Goal: Check status: Check status

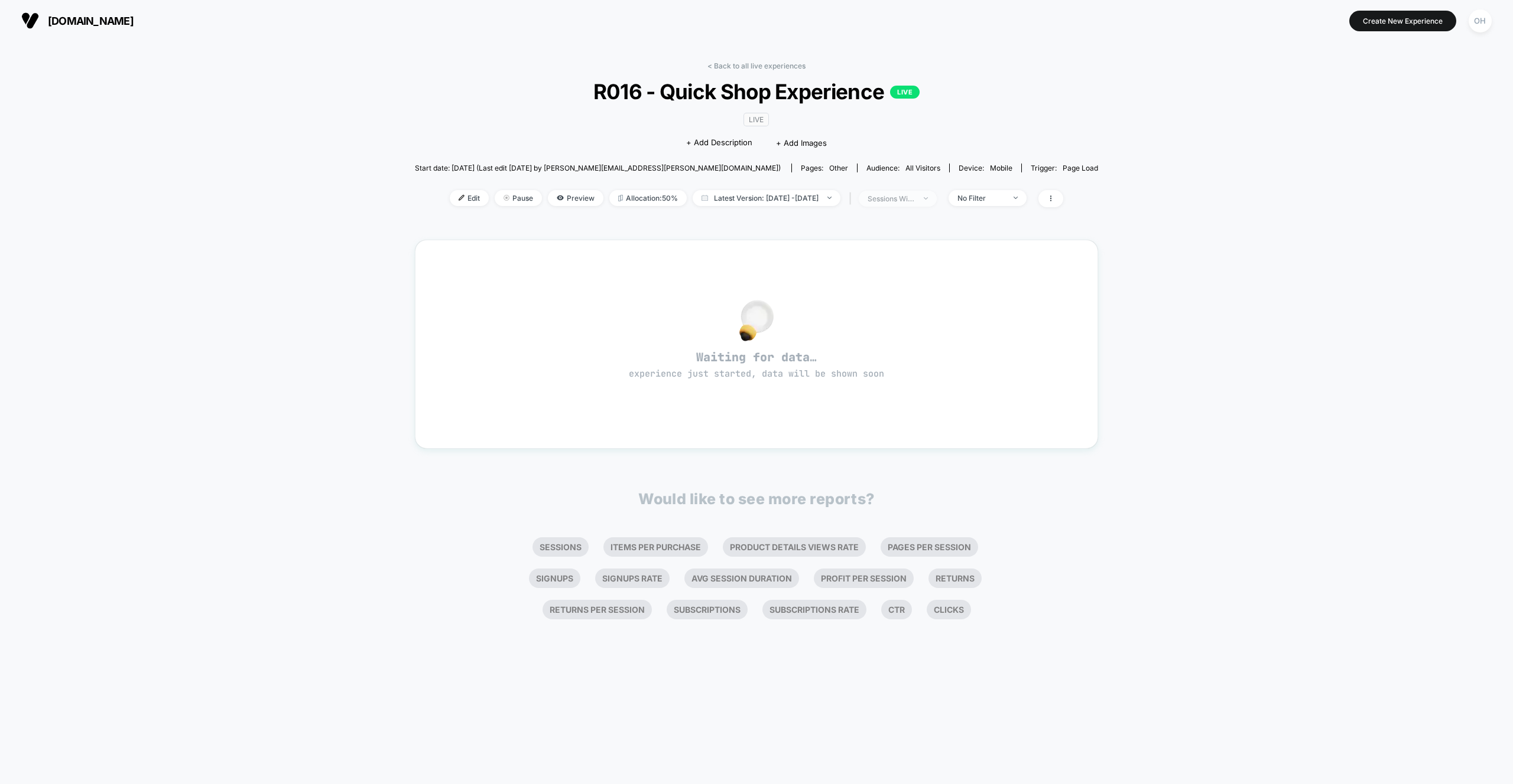
click at [913, 202] on div "sessions with impression" at bounding box center [891, 199] width 47 height 9
click at [810, 196] on span "Latest Version: [DATE] - [DATE]" at bounding box center [766, 199] width 148 height 16
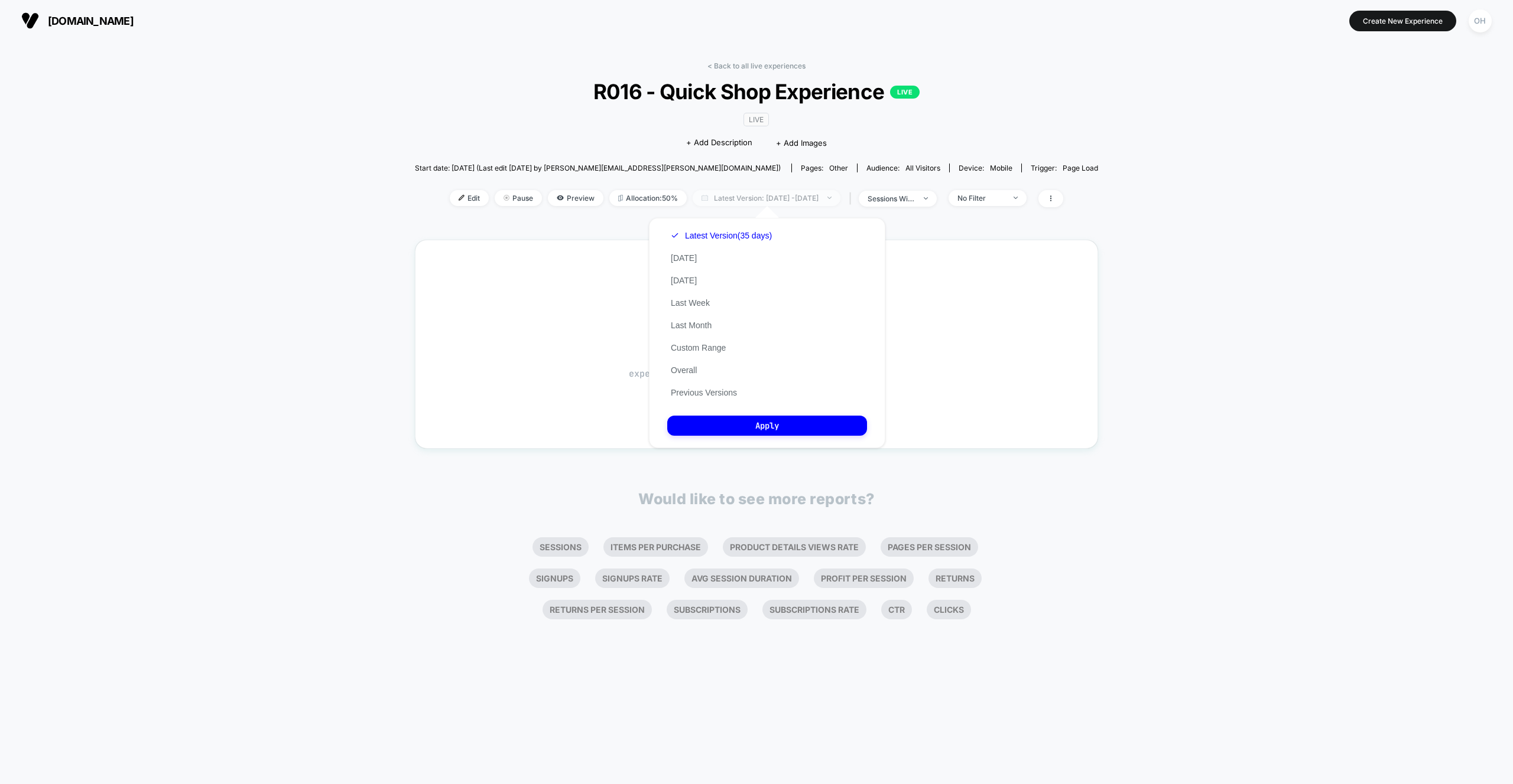
click at [810, 196] on span "Latest Version: [DATE] - [DATE]" at bounding box center [766, 199] width 148 height 16
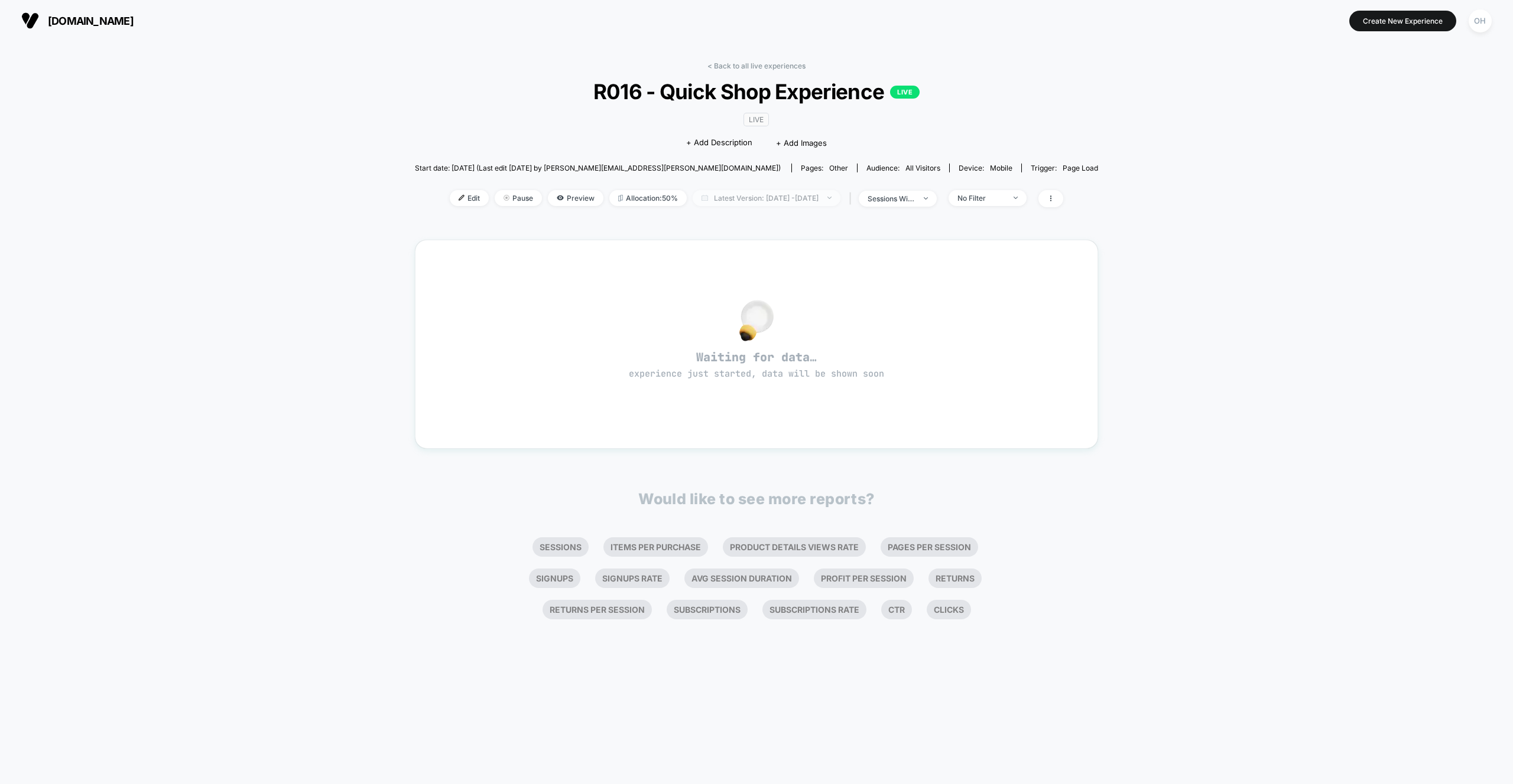
click at [821, 196] on span "Latest Version: [DATE] - [DATE]" at bounding box center [766, 199] width 148 height 16
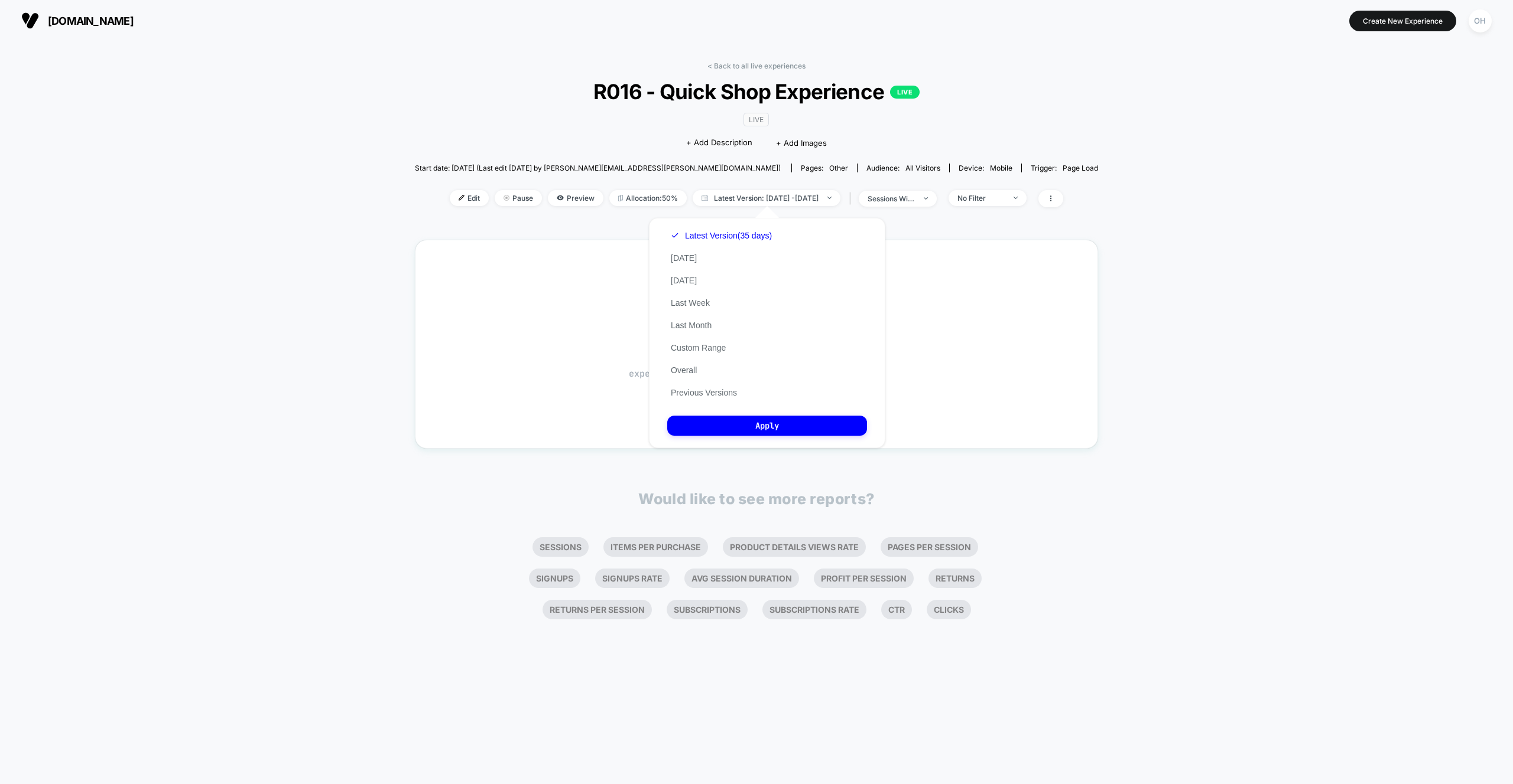
click at [731, 388] on button "Previous Versions" at bounding box center [704, 393] width 74 height 10
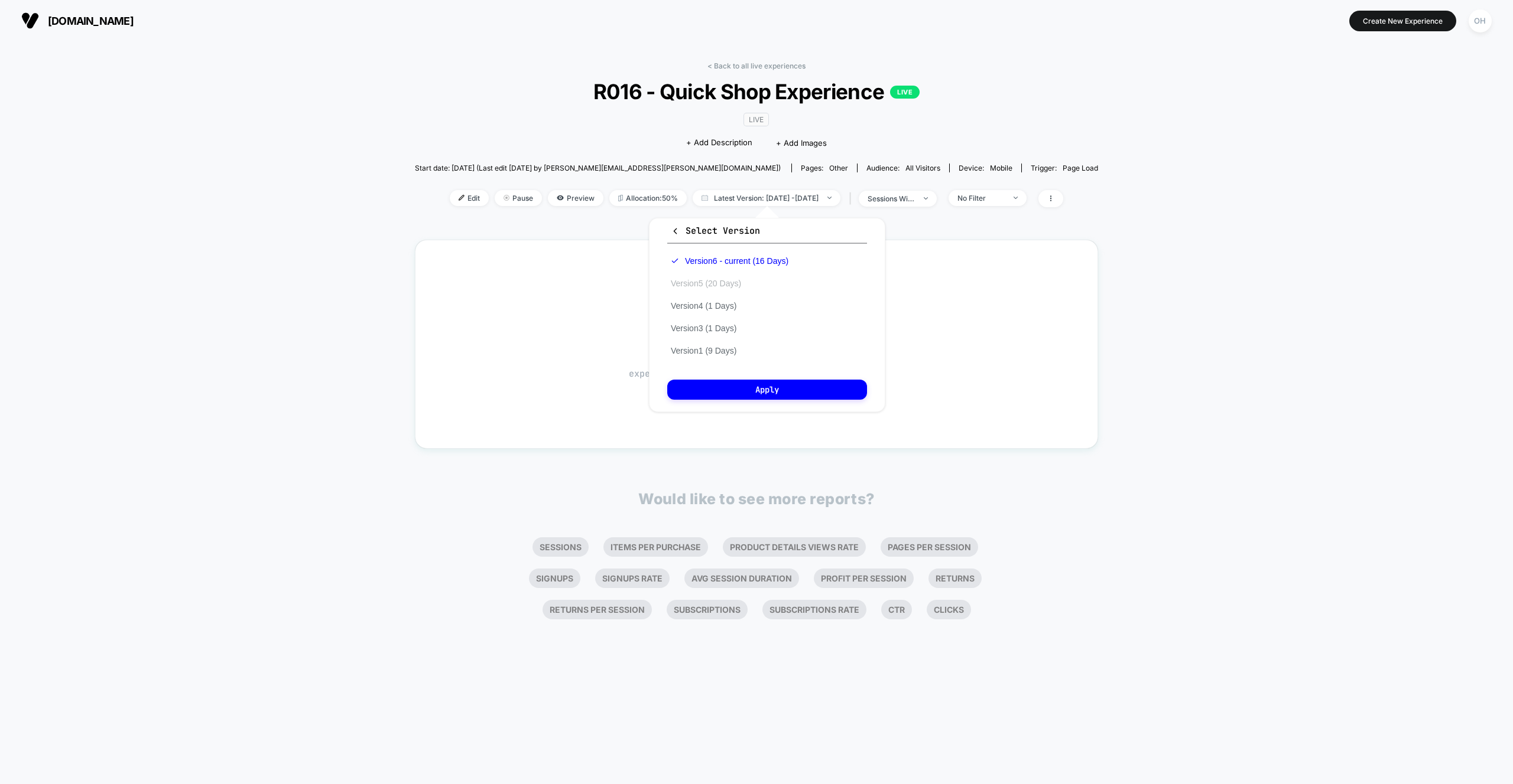
click at [712, 282] on button "Version 5 (20 Days)" at bounding box center [706, 283] width 77 height 10
click at [796, 385] on button "Apply" at bounding box center [767, 389] width 199 height 20
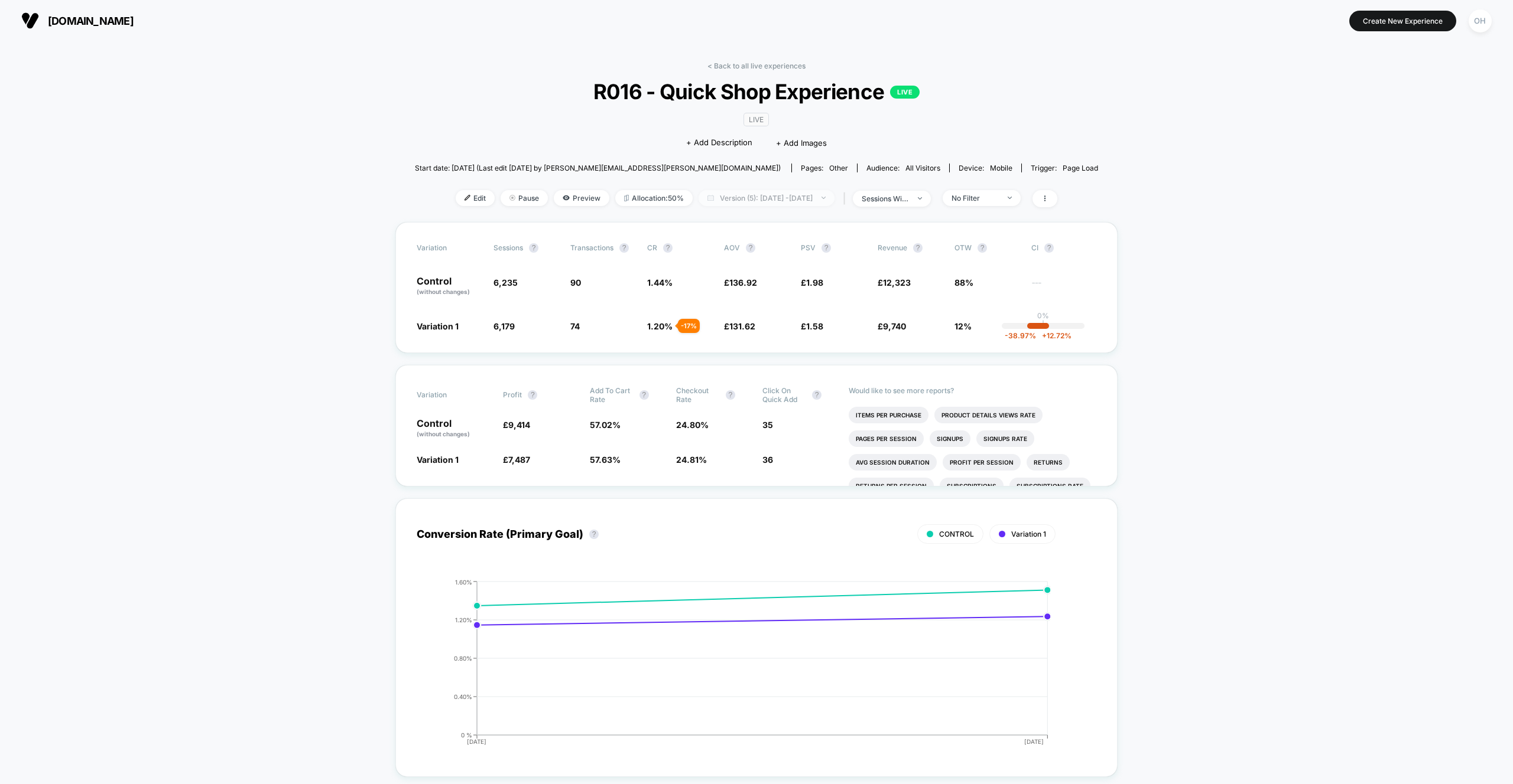
click at [809, 196] on span "Version (5): [DATE] - [DATE]" at bounding box center [766, 199] width 136 height 16
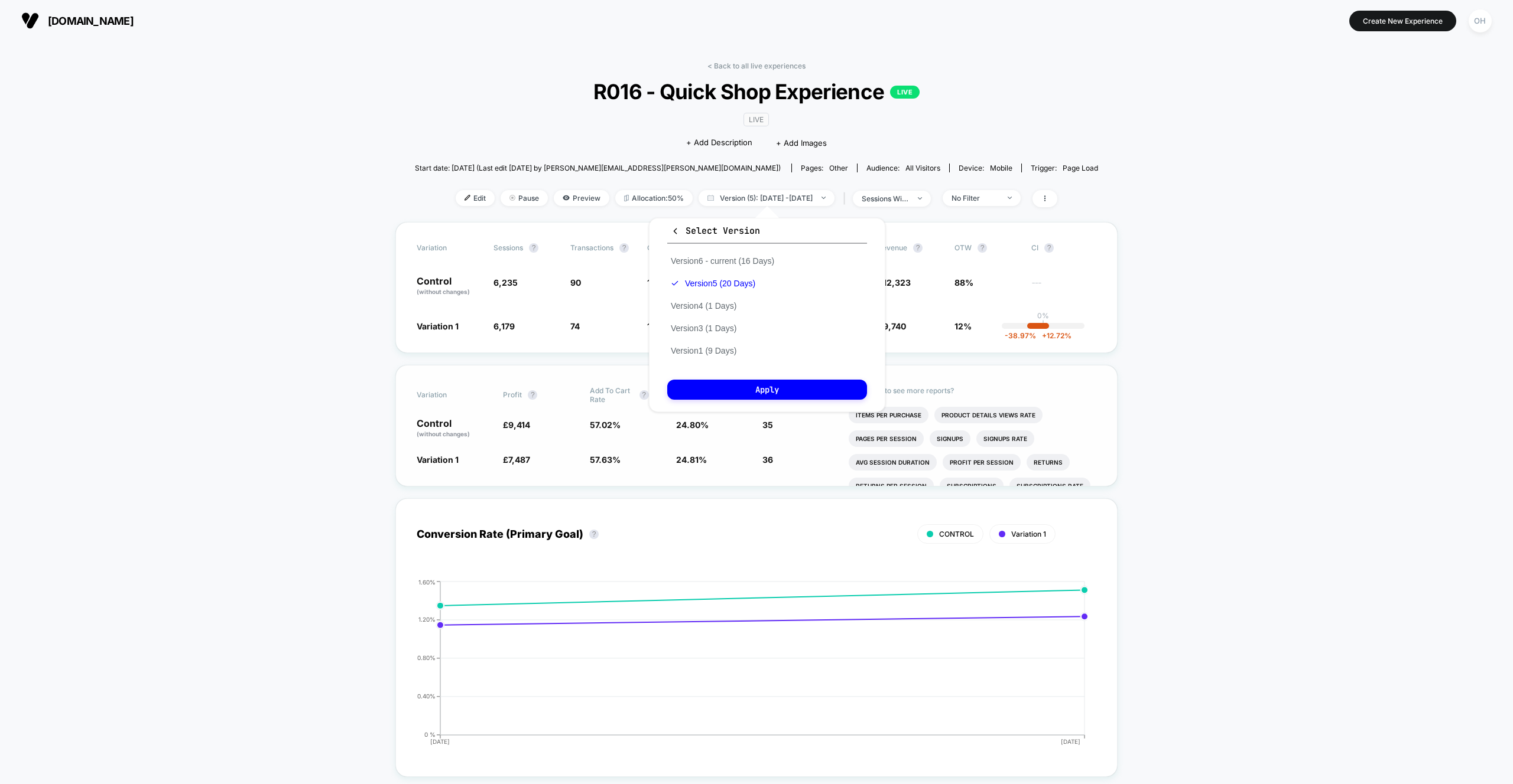
drag, startPoint x: 752, startPoint y: 266, endPoint x: 773, endPoint y: 427, distance: 162.4
click at [752, 266] on button "Version 6 - current (16 Days)" at bounding box center [723, 261] width 110 height 10
click at [787, 383] on button "Apply" at bounding box center [767, 389] width 199 height 20
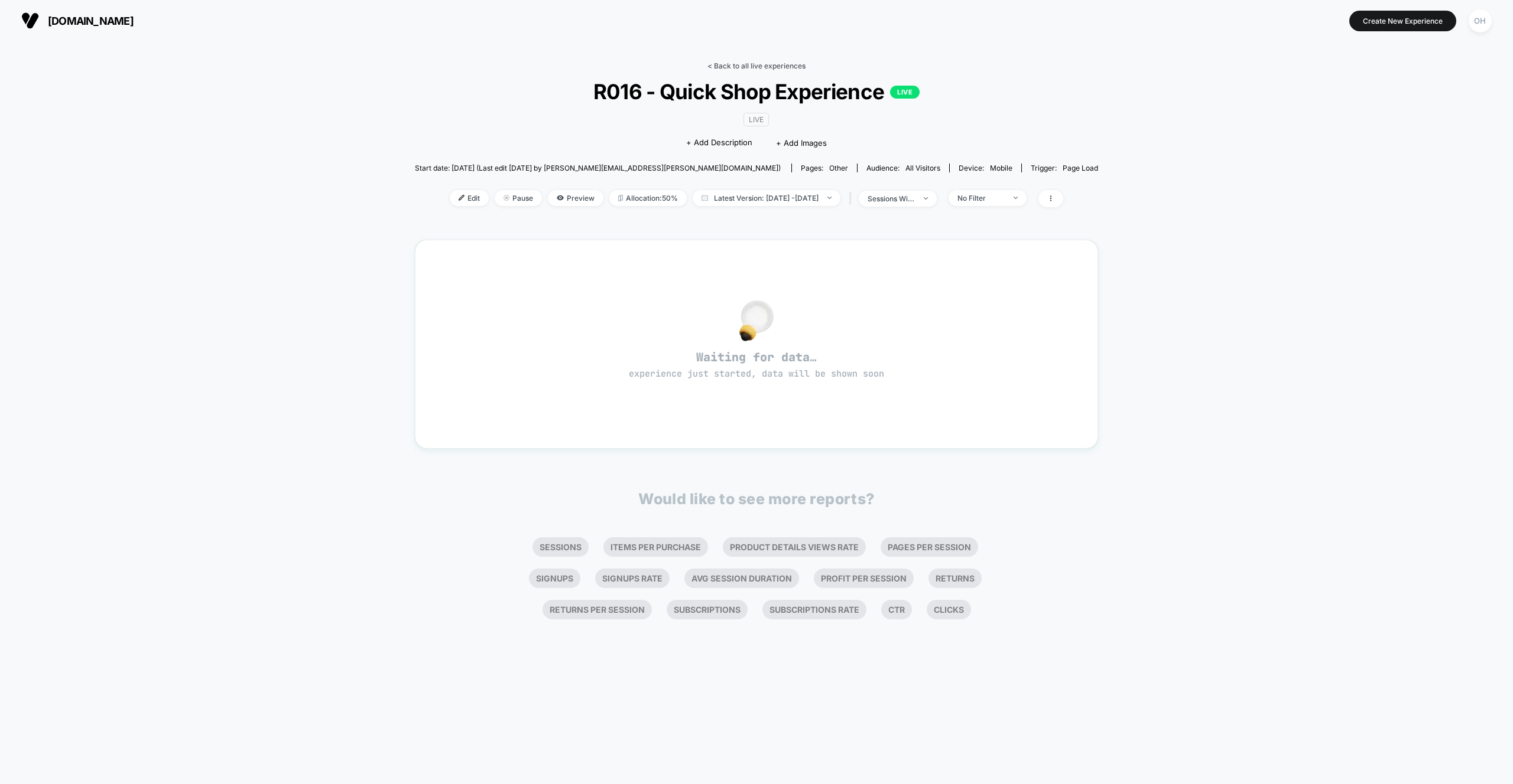
click at [729, 68] on link "< Back to all live experiences" at bounding box center [756, 66] width 98 height 9
